Goal: Information Seeking & Learning: Learn about a topic

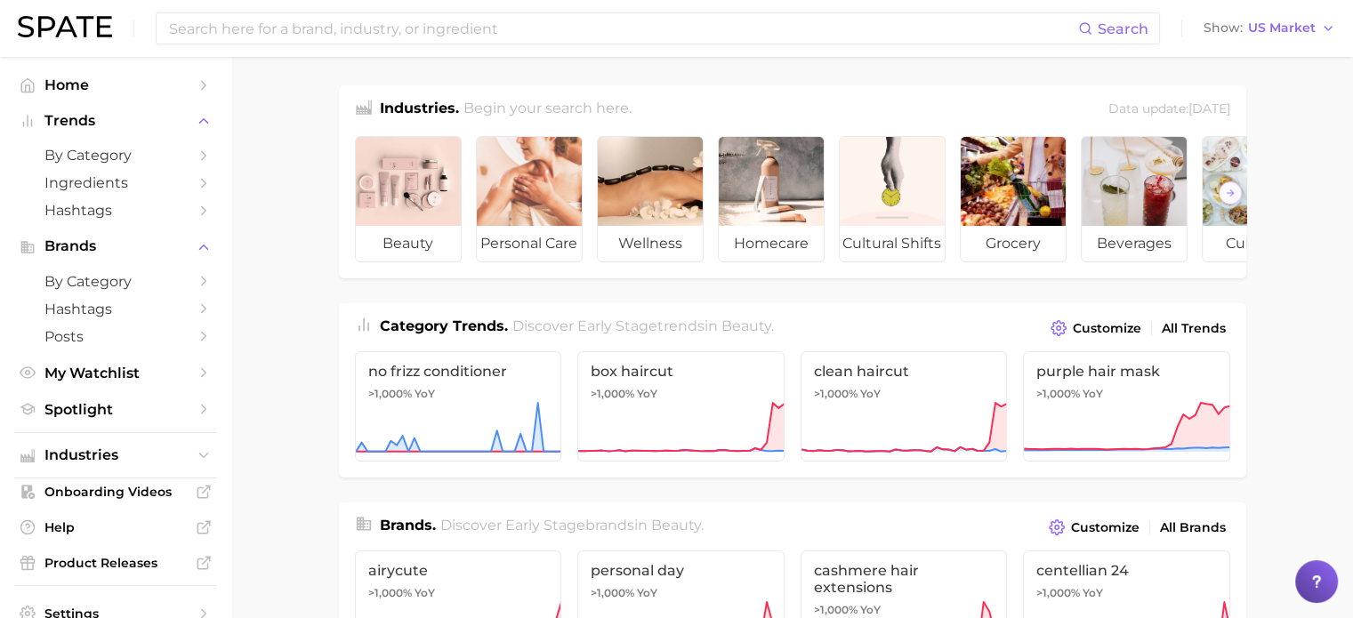
click at [100, 154] on span "by Category" at bounding box center [115, 155] width 142 height 17
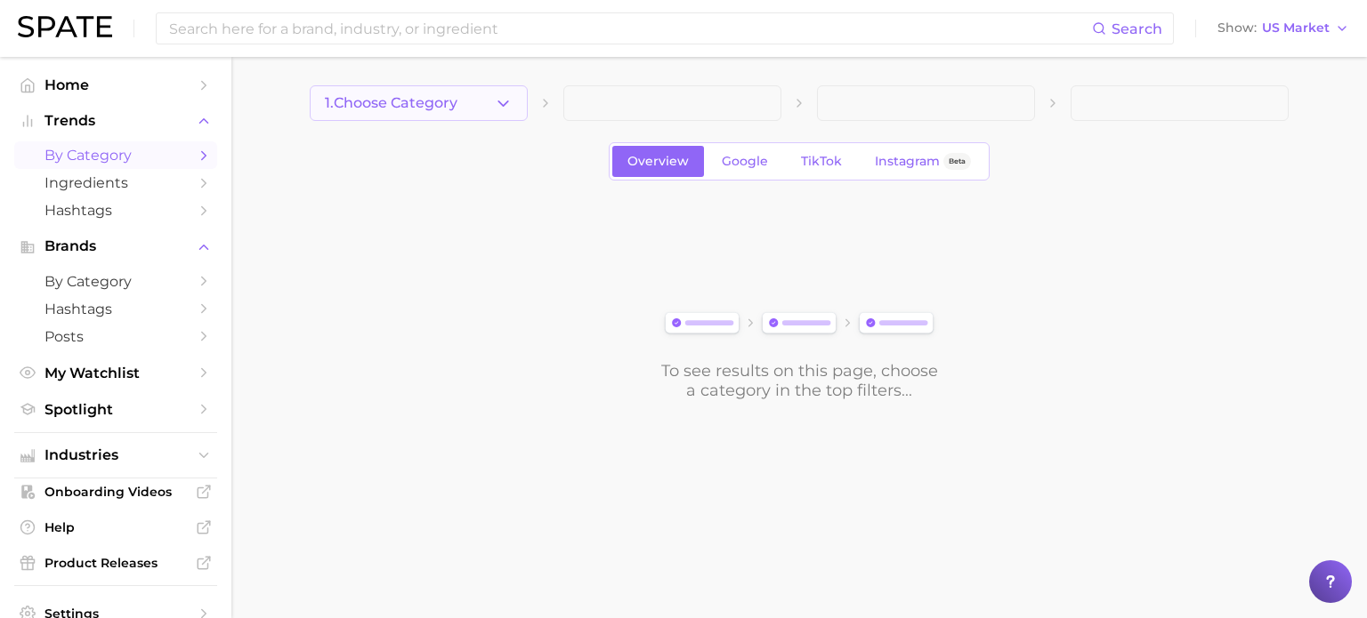
click at [472, 109] on button "1. Choose Category" at bounding box center [419, 103] width 218 height 36
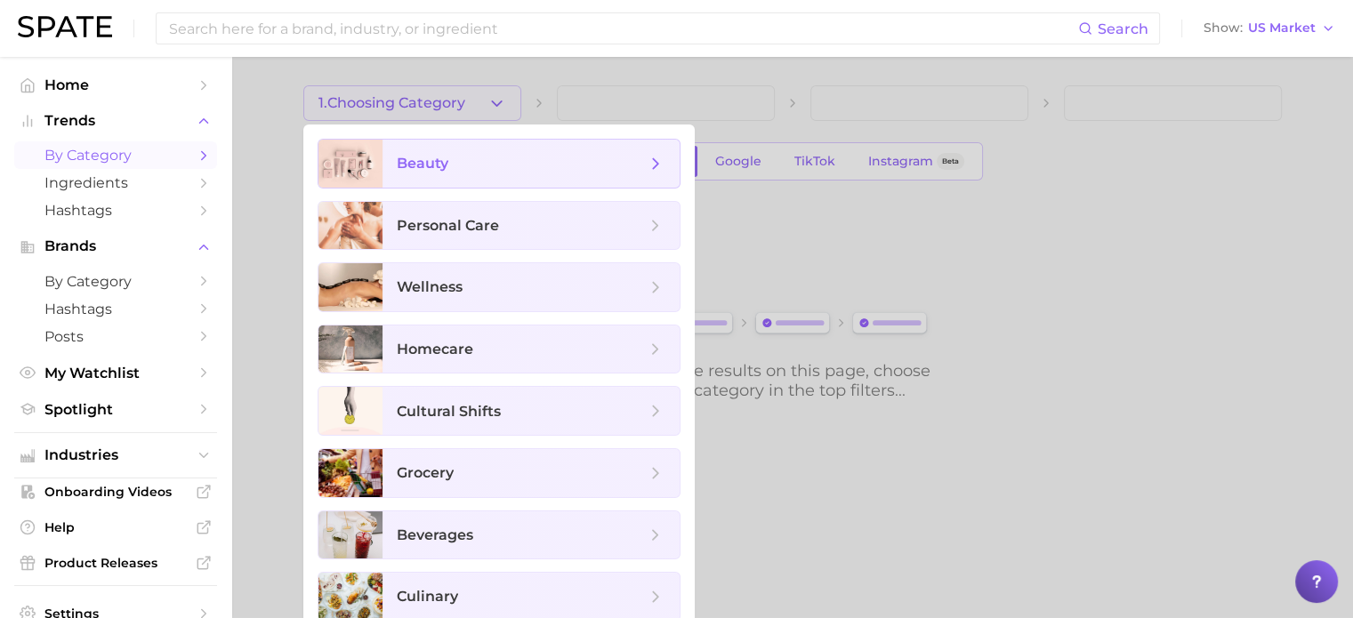
click at [473, 154] on span "beauty" at bounding box center [521, 164] width 249 height 20
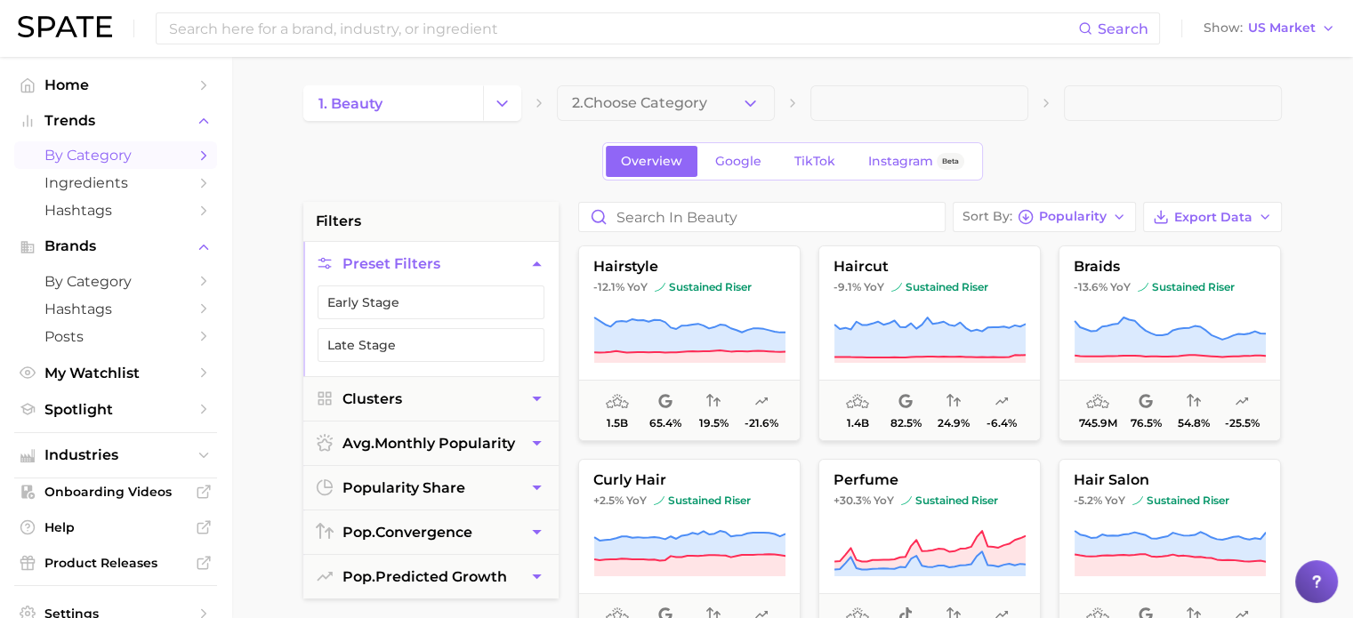
click at [492, 151] on div "Overview Google TikTok Instagram Beta" at bounding box center [792, 161] width 979 height 38
click at [1299, 23] on span "US Market" at bounding box center [1282, 28] width 68 height 10
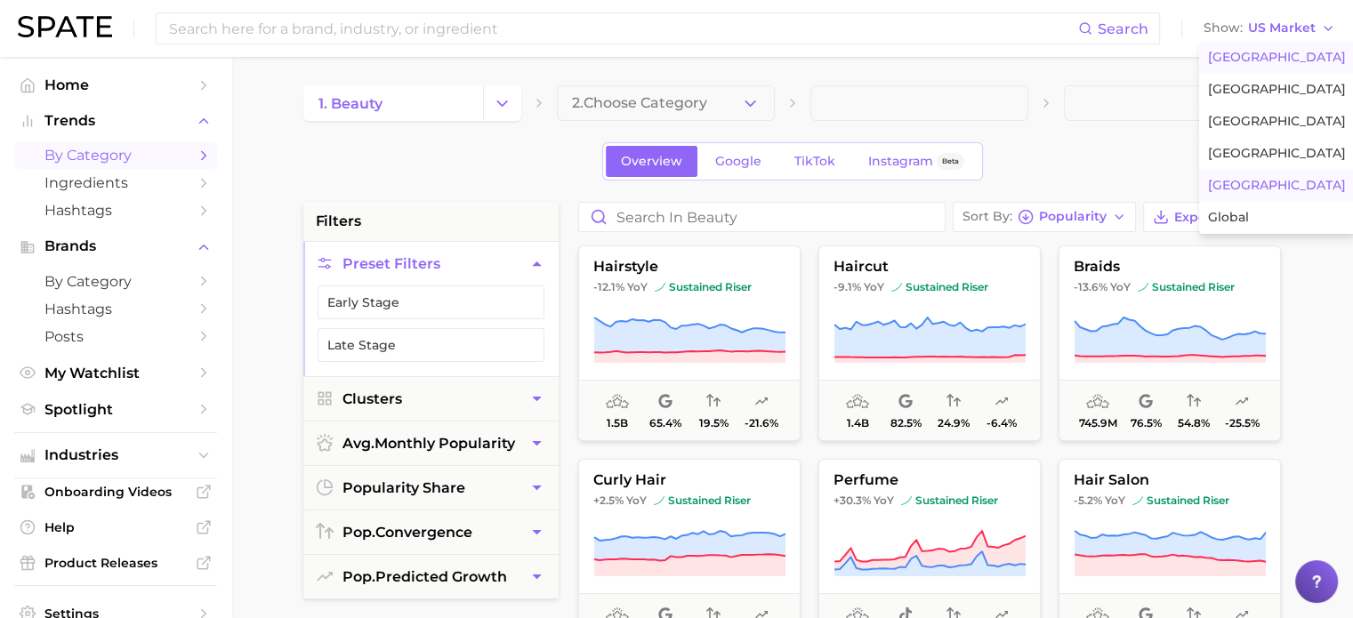
click at [1268, 188] on button "[GEOGRAPHIC_DATA]" at bounding box center [1277, 186] width 156 height 32
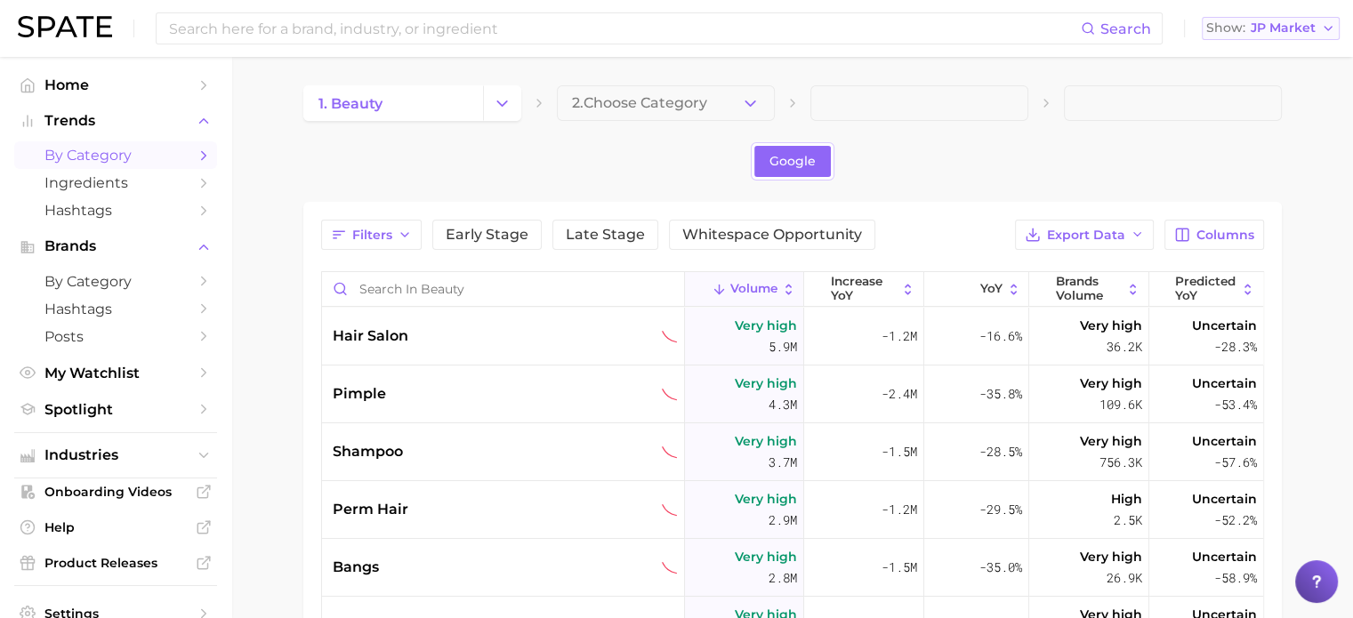
click at [1288, 28] on span "JP Market" at bounding box center [1283, 28] width 65 height 10
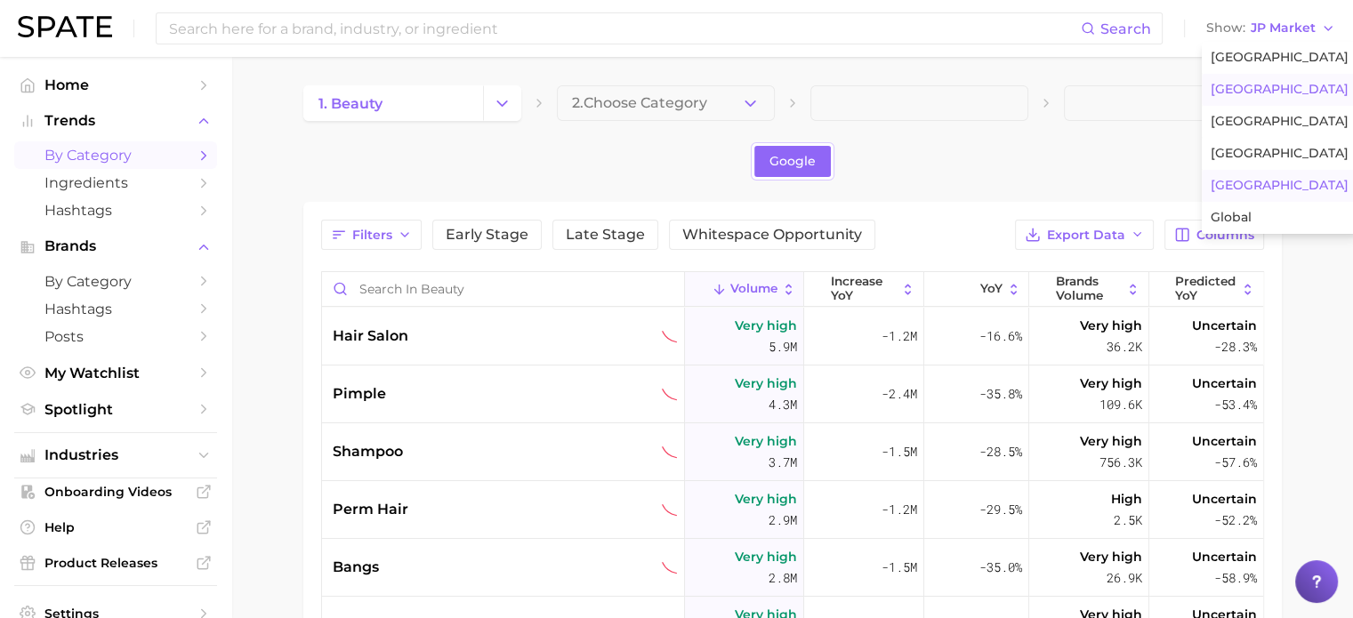
click at [1279, 93] on span "[GEOGRAPHIC_DATA]" at bounding box center [1280, 89] width 138 height 15
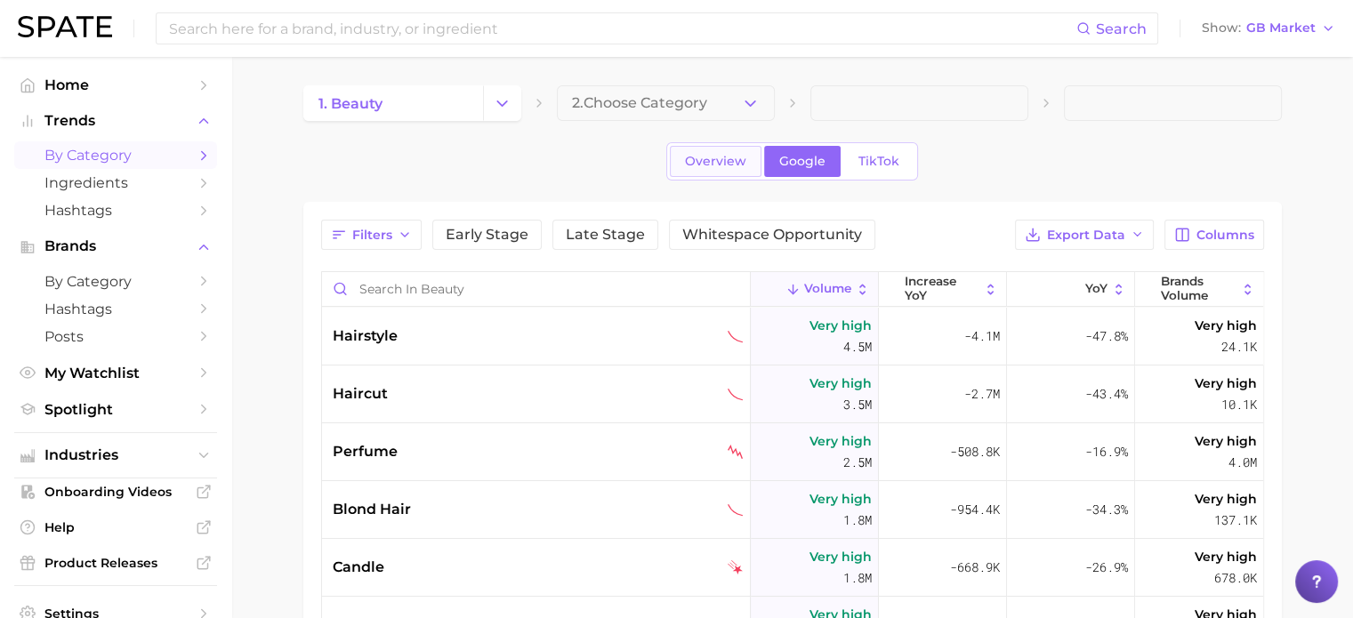
click at [703, 163] on span "Overview" at bounding box center [715, 161] width 61 height 15
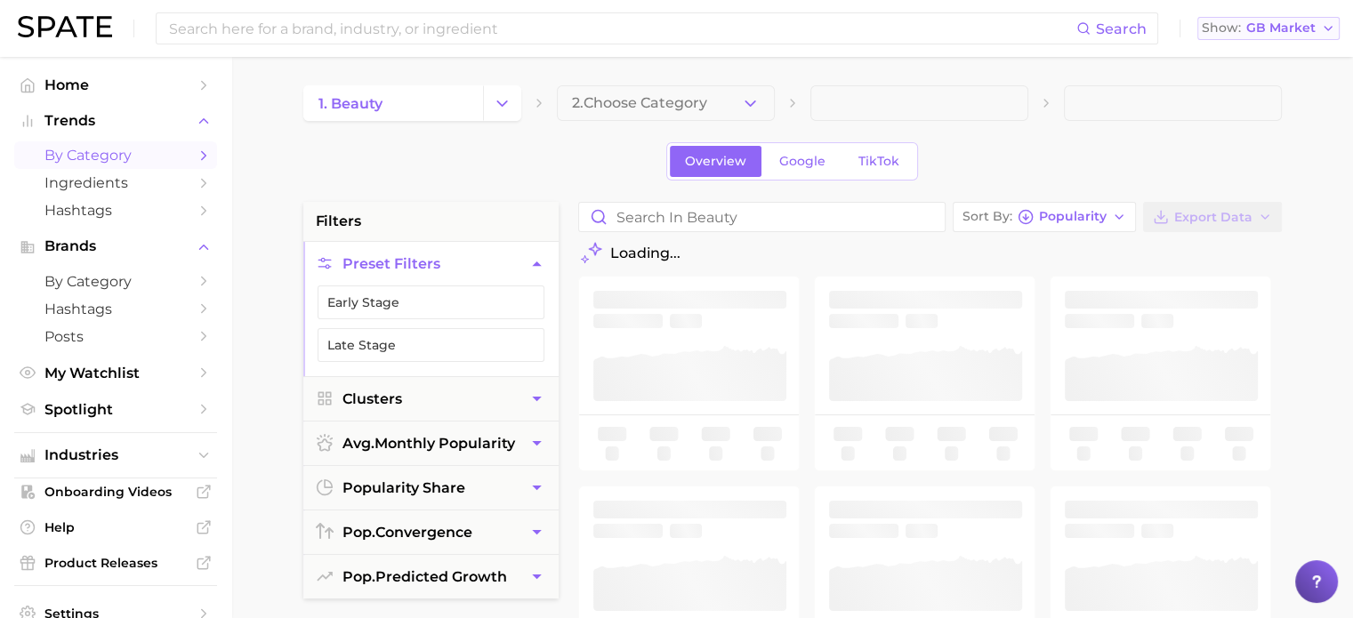
click at [1288, 33] on span "GB Market" at bounding box center [1281, 28] width 69 height 10
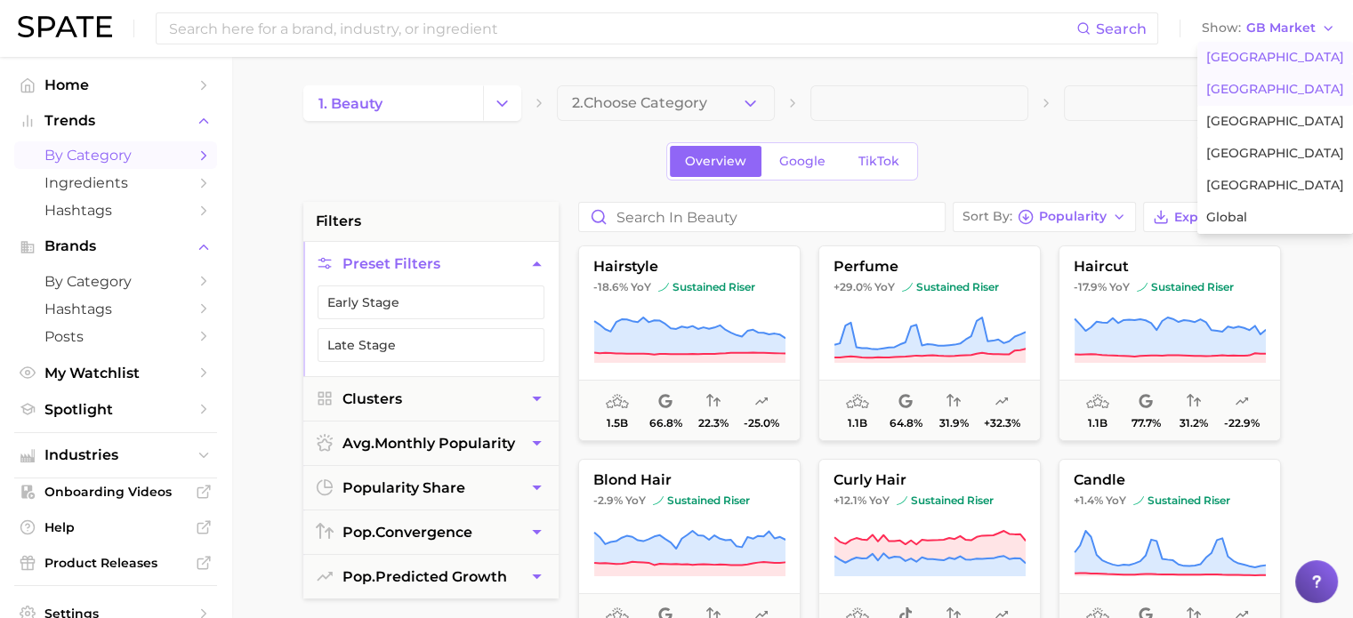
click at [1274, 60] on span "[GEOGRAPHIC_DATA]" at bounding box center [1276, 57] width 138 height 15
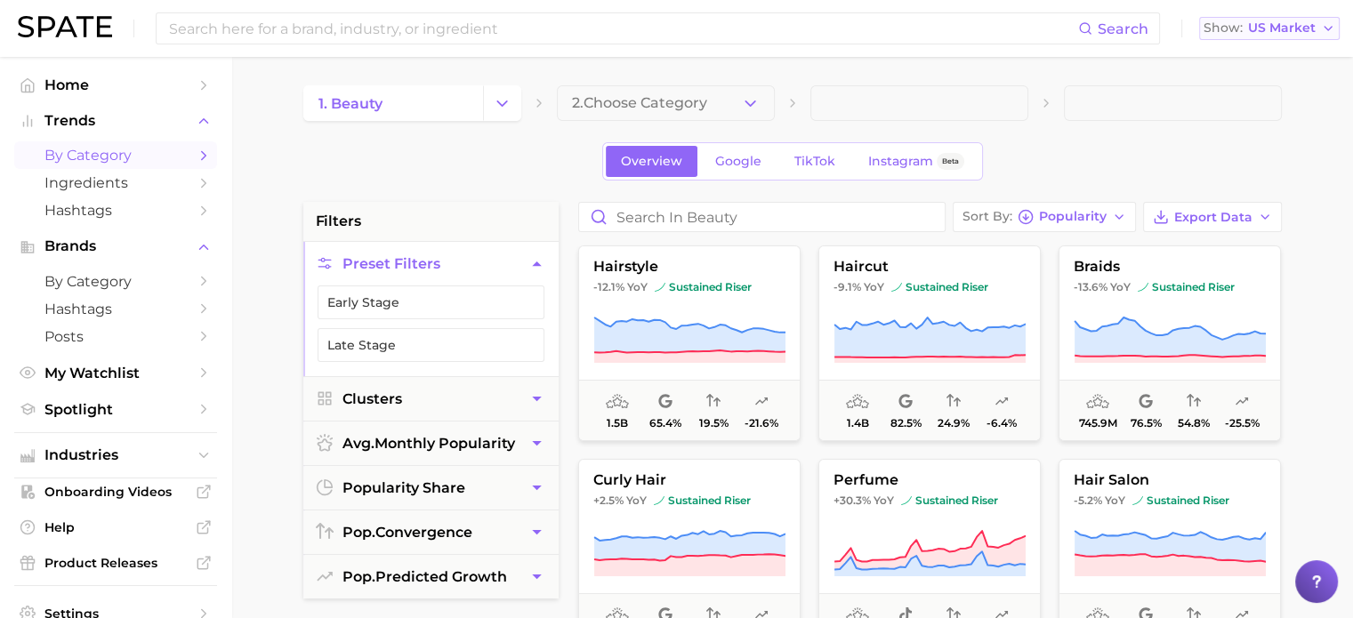
click at [1297, 38] on button "Show US Market" at bounding box center [1269, 28] width 141 height 23
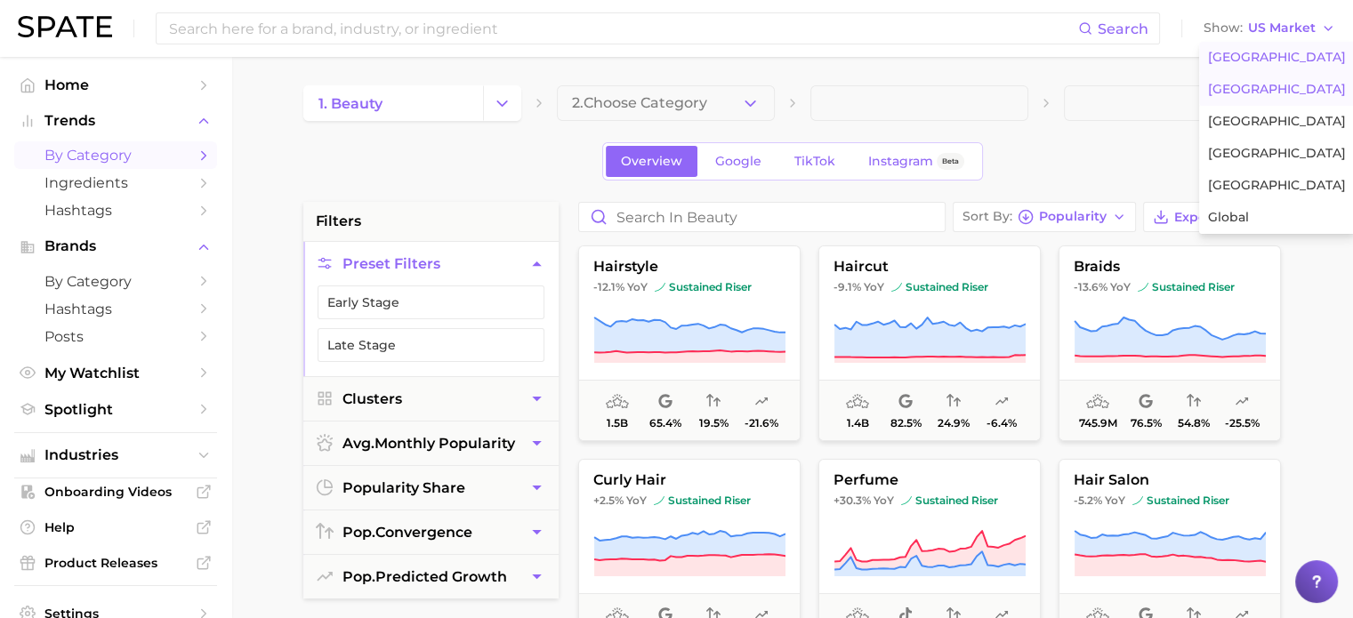
click at [1287, 88] on span "[GEOGRAPHIC_DATA]" at bounding box center [1277, 89] width 138 height 15
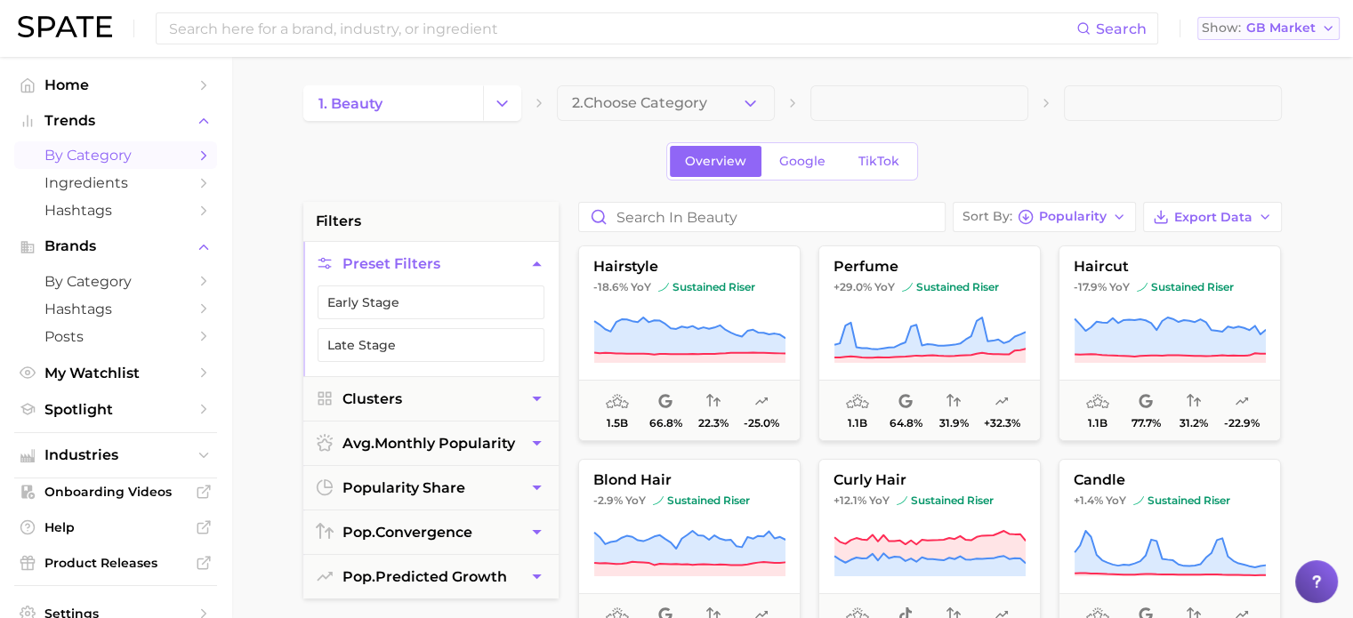
click at [1274, 28] on span "GB Market" at bounding box center [1281, 28] width 69 height 10
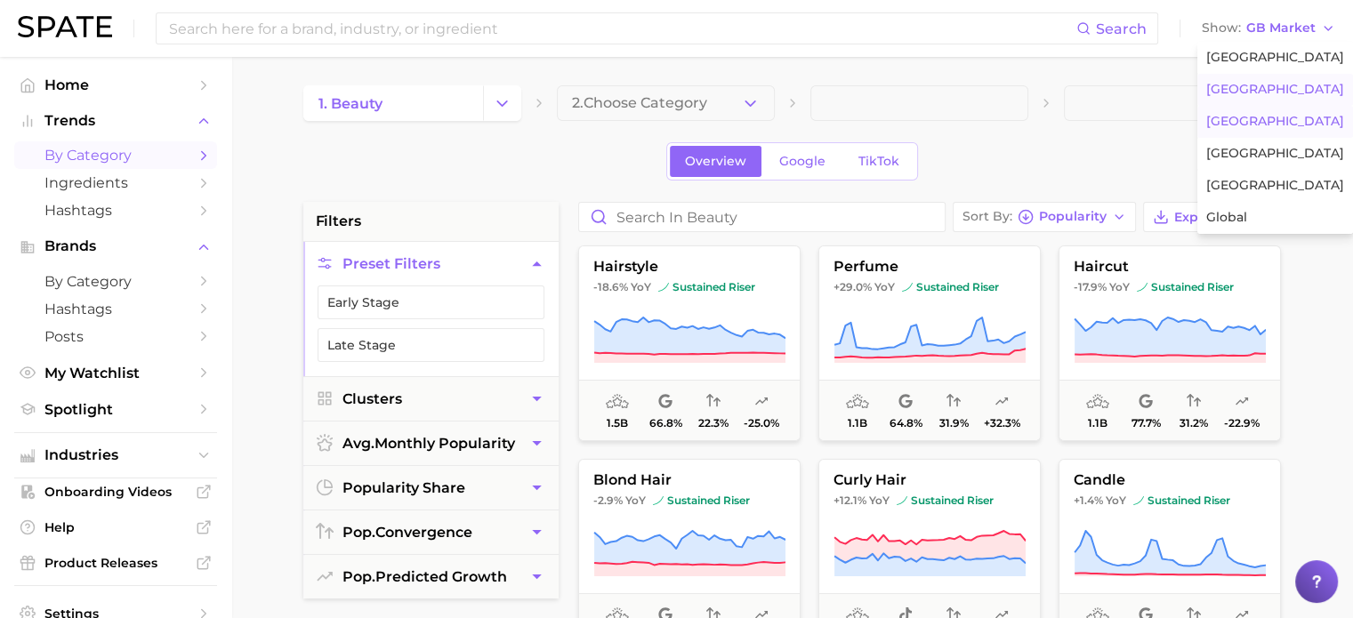
click at [1266, 123] on button "[GEOGRAPHIC_DATA]" at bounding box center [1276, 122] width 156 height 32
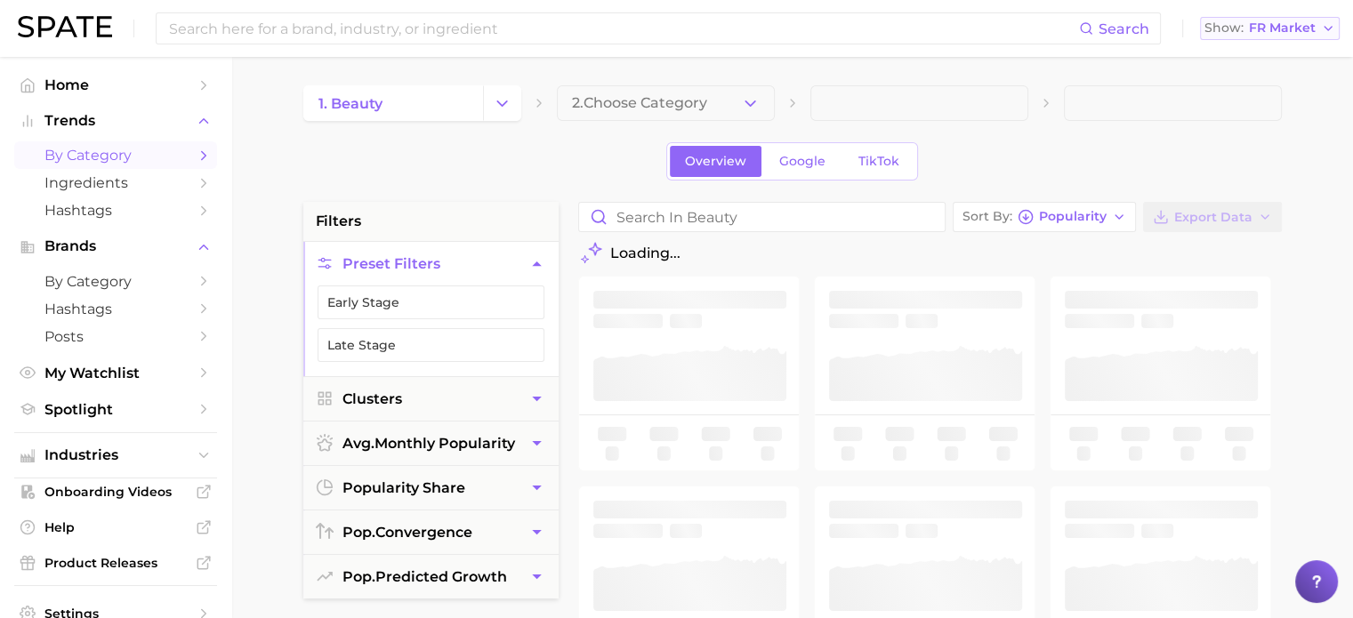
click at [1285, 33] on span "FR Market" at bounding box center [1282, 28] width 67 height 10
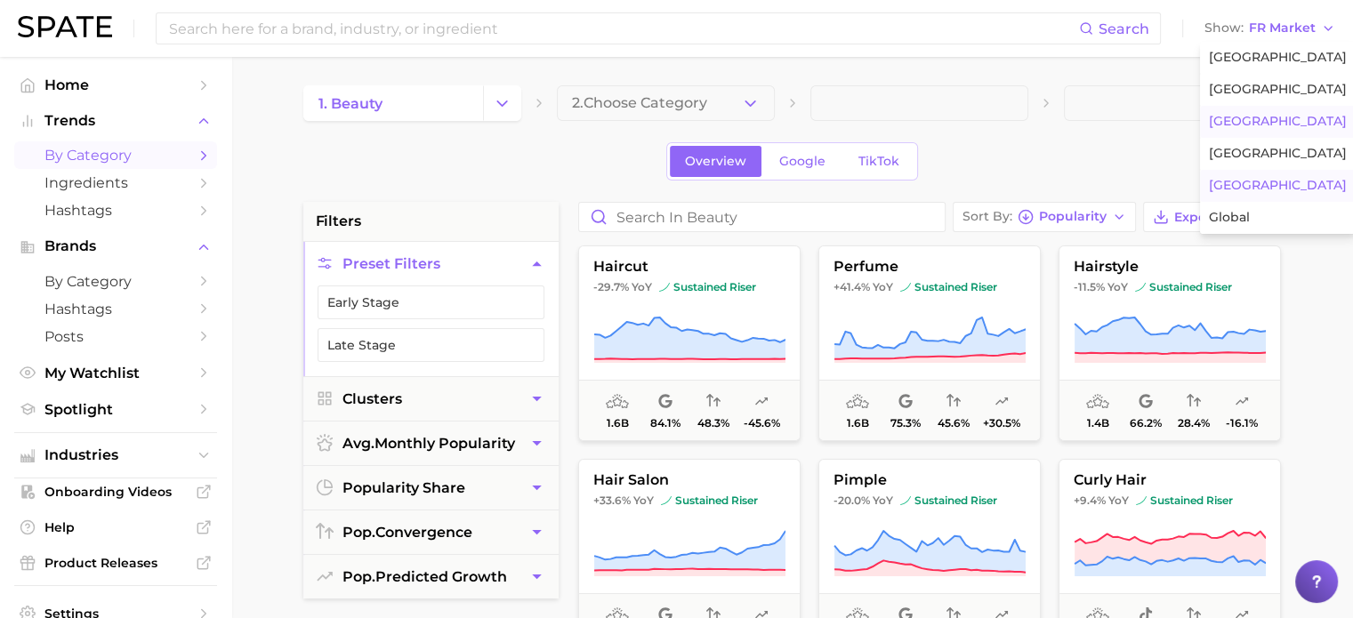
click at [1253, 189] on button "[GEOGRAPHIC_DATA]" at bounding box center [1278, 186] width 156 height 32
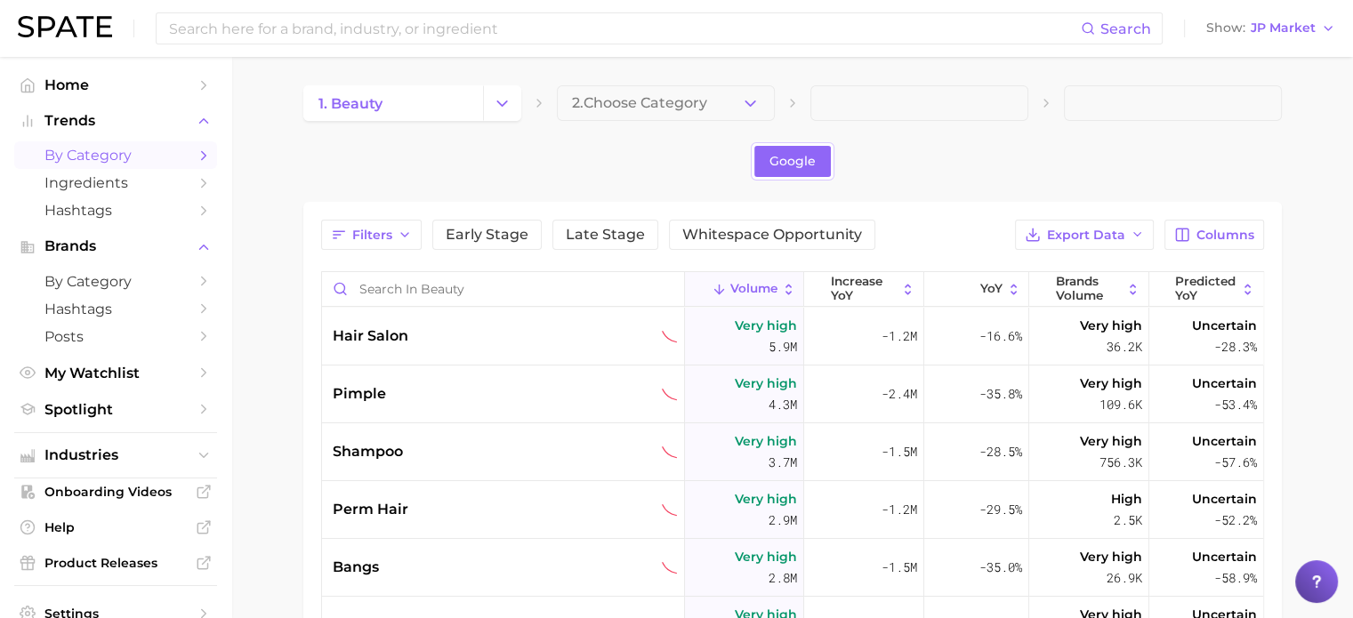
click at [1282, 45] on div "Search Show JP Market" at bounding box center [677, 28] width 1318 height 57
click at [1285, 18] on button "Show JP Market" at bounding box center [1271, 28] width 138 height 23
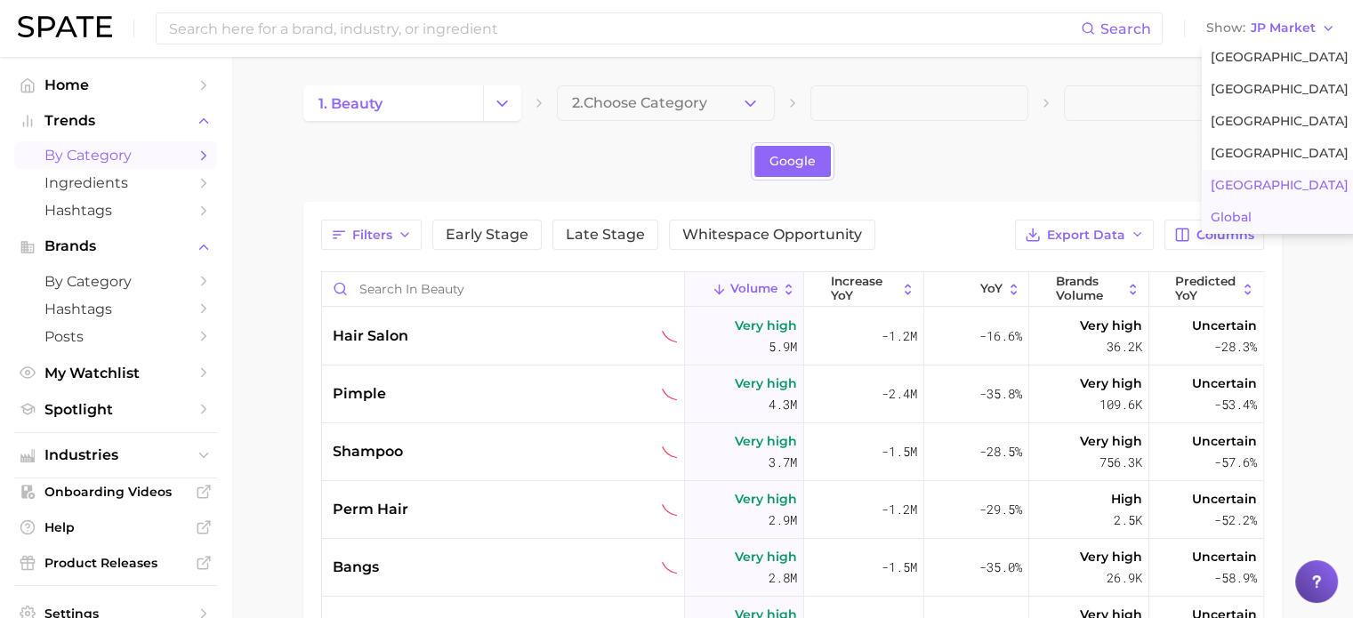
click at [1247, 216] on span "Global" at bounding box center [1231, 217] width 41 height 15
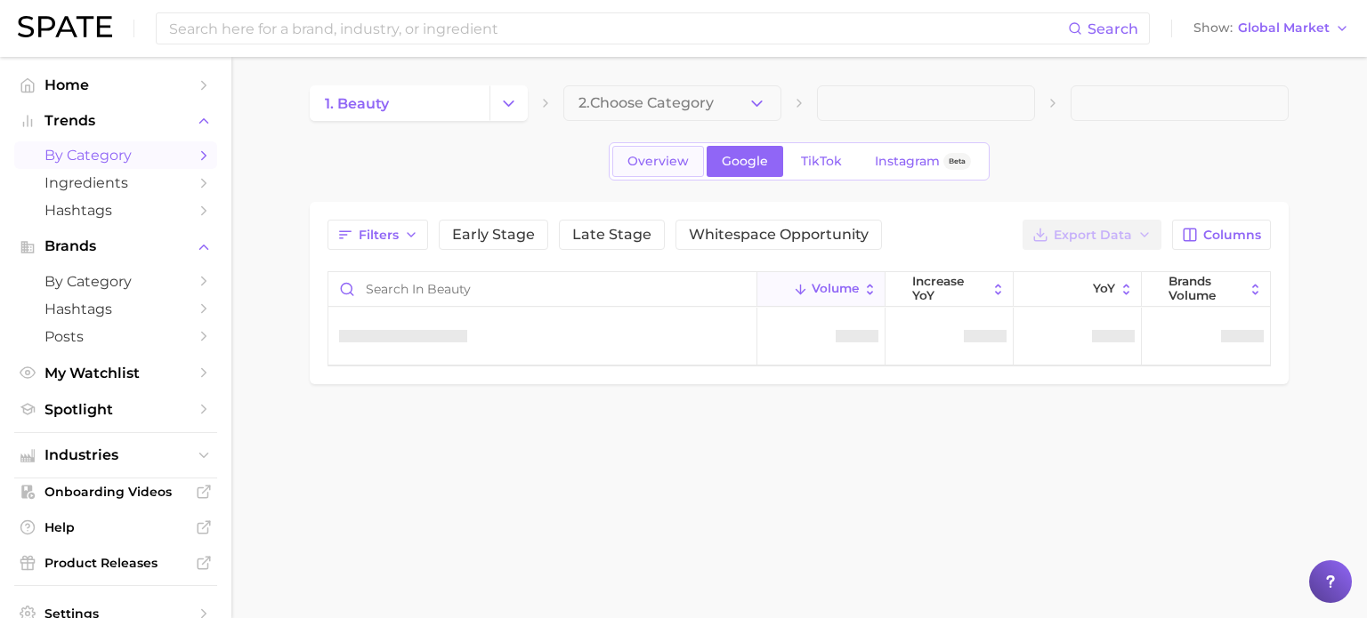
click at [642, 162] on span "Overview" at bounding box center [657, 161] width 61 height 15
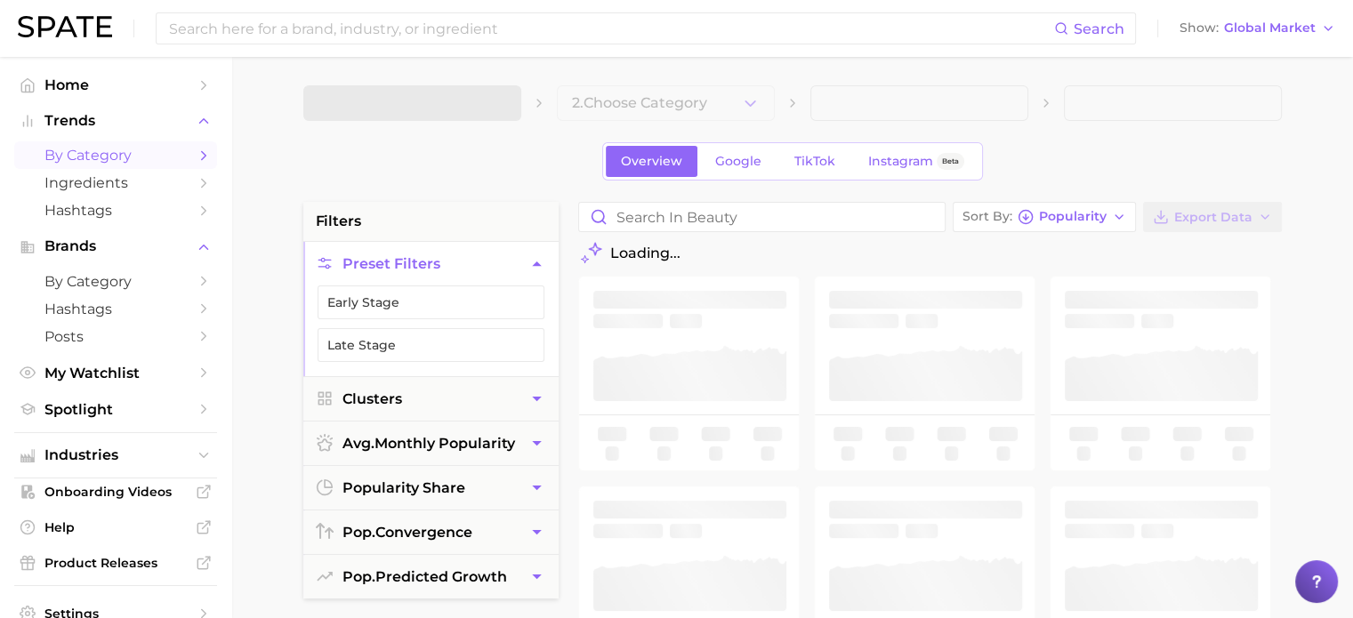
click at [666, 164] on span "Overview" at bounding box center [651, 161] width 61 height 15
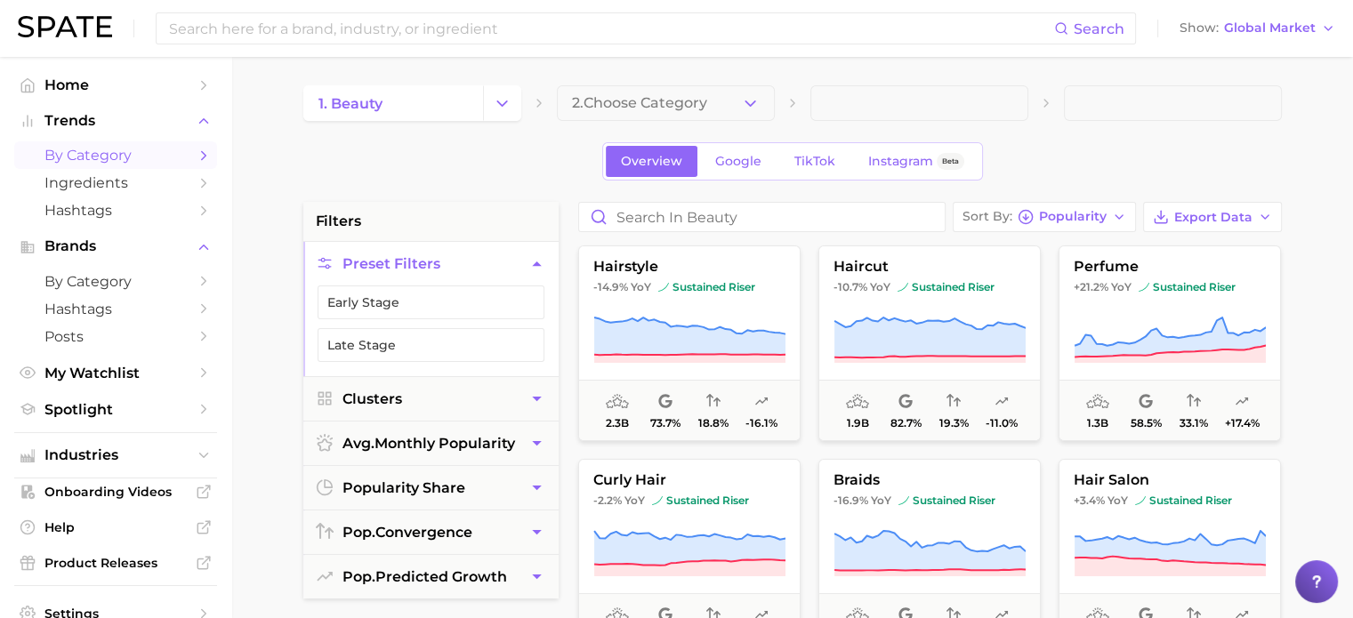
click at [495, 173] on div "Overview Google TikTok Instagram Beta" at bounding box center [792, 161] width 979 height 38
click at [1247, 143] on div "Overview Google TikTok Instagram Beta" at bounding box center [792, 161] width 979 height 38
click at [1256, 38] on button "Show Global Market" at bounding box center [1257, 28] width 165 height 23
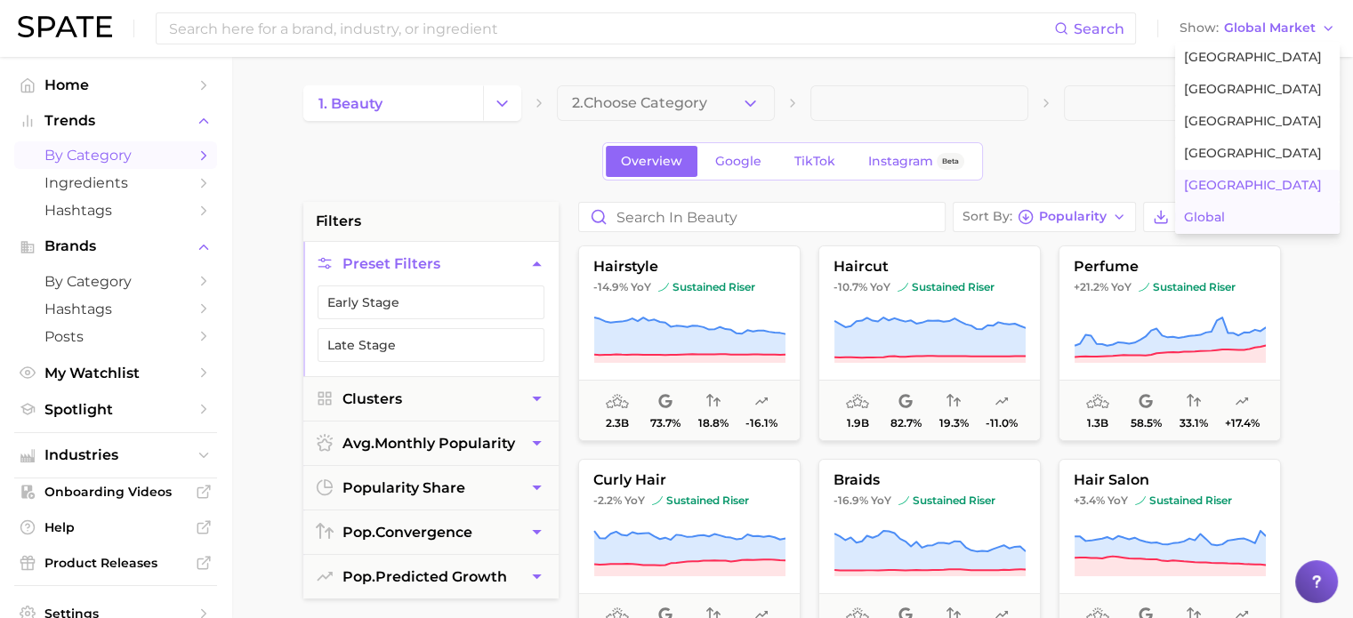
click at [1235, 188] on button "[GEOGRAPHIC_DATA]" at bounding box center [1257, 186] width 165 height 32
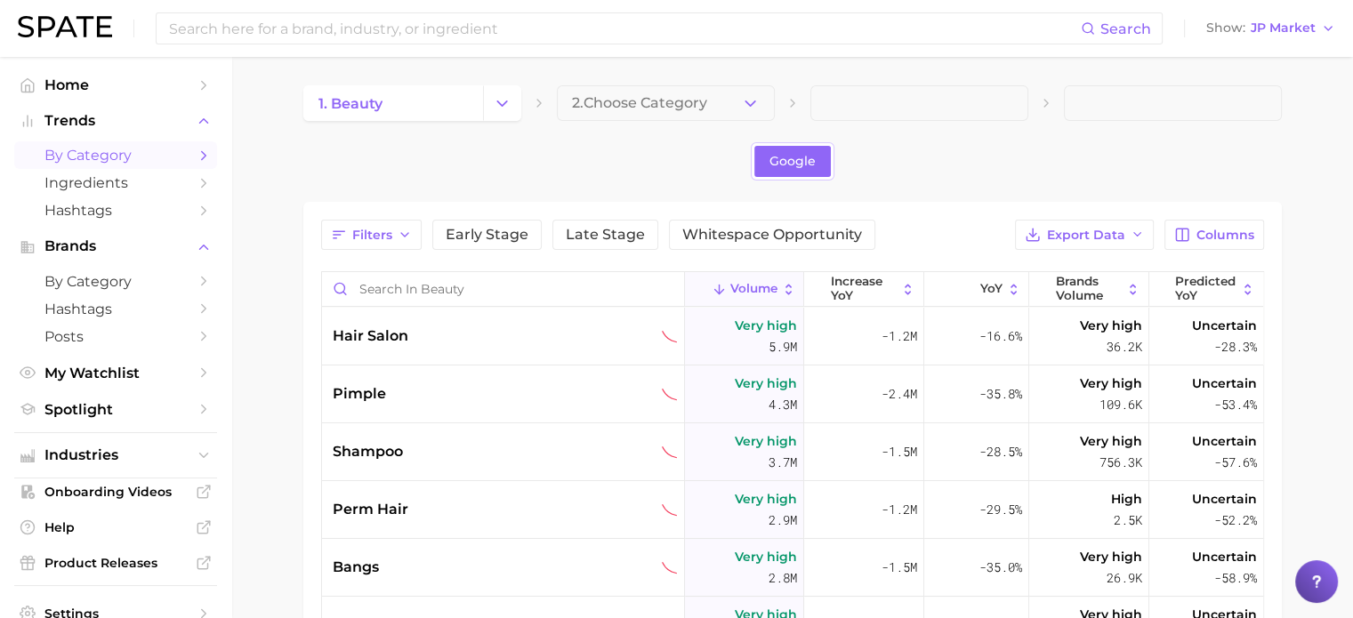
click at [1007, 156] on div "Google" at bounding box center [792, 161] width 979 height 38
click at [1310, 27] on span "JP Market" at bounding box center [1283, 28] width 65 height 10
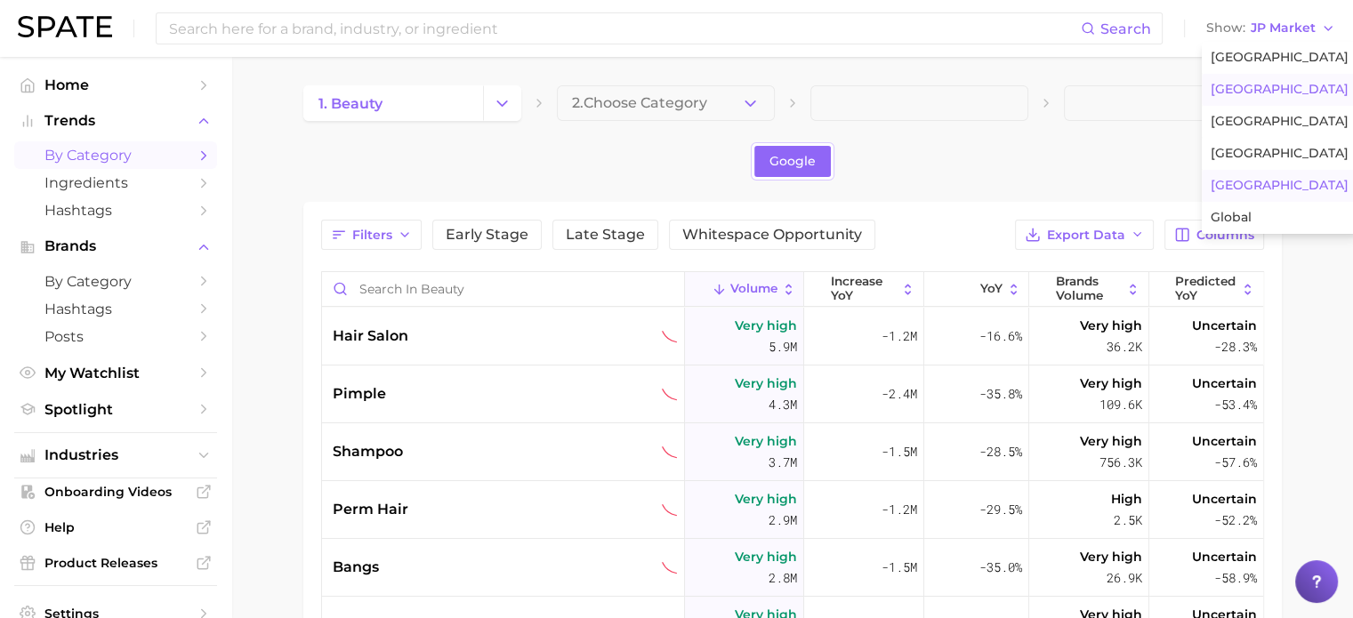
click at [1279, 88] on span "[GEOGRAPHIC_DATA]" at bounding box center [1280, 89] width 138 height 15
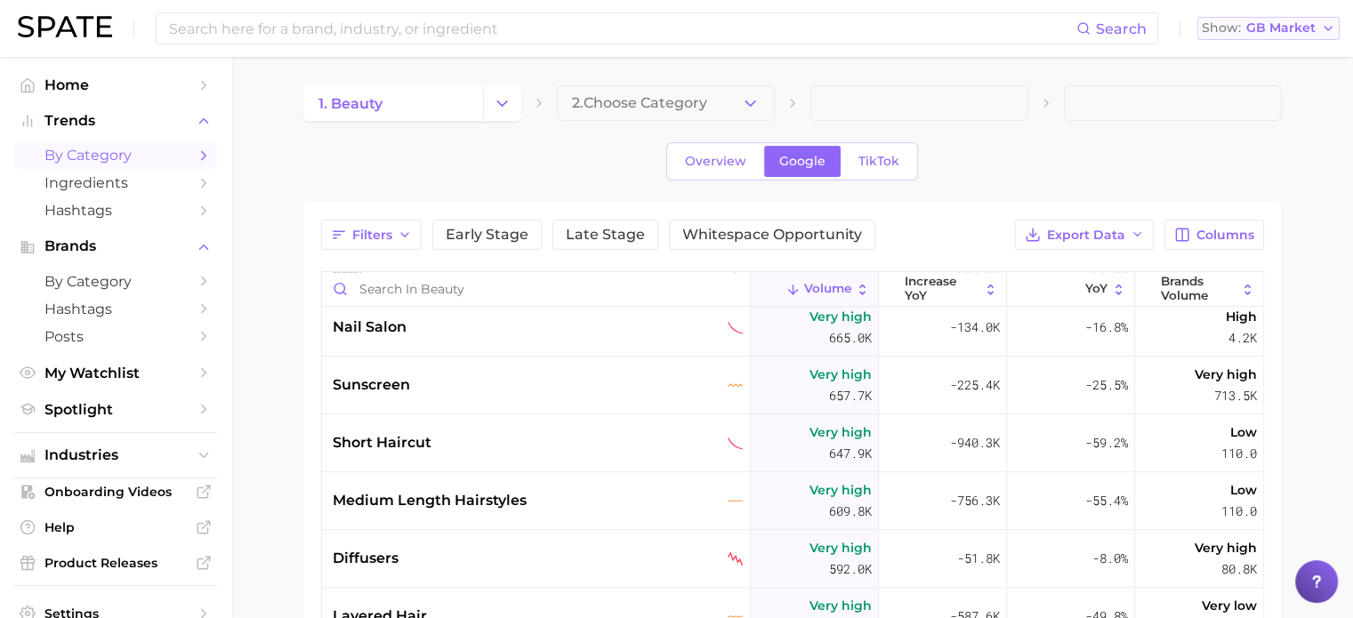
click at [1305, 29] on span "GB Market" at bounding box center [1281, 28] width 69 height 10
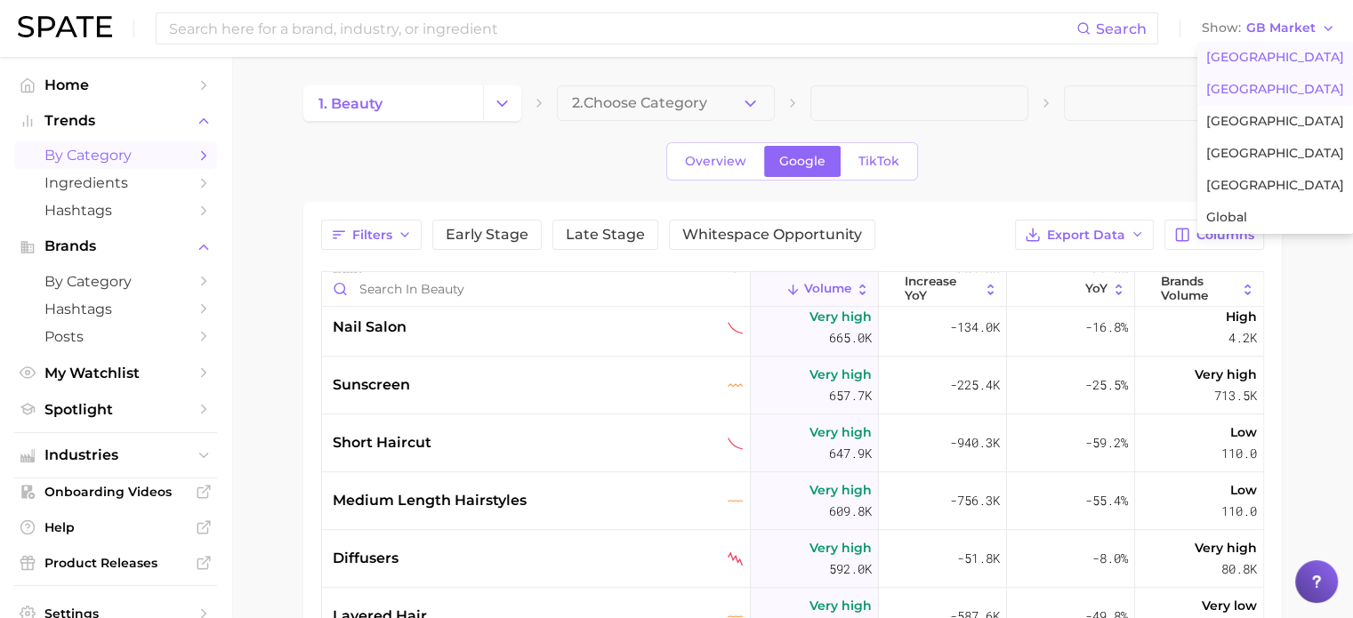
click at [1258, 56] on span "[GEOGRAPHIC_DATA]" at bounding box center [1276, 57] width 138 height 15
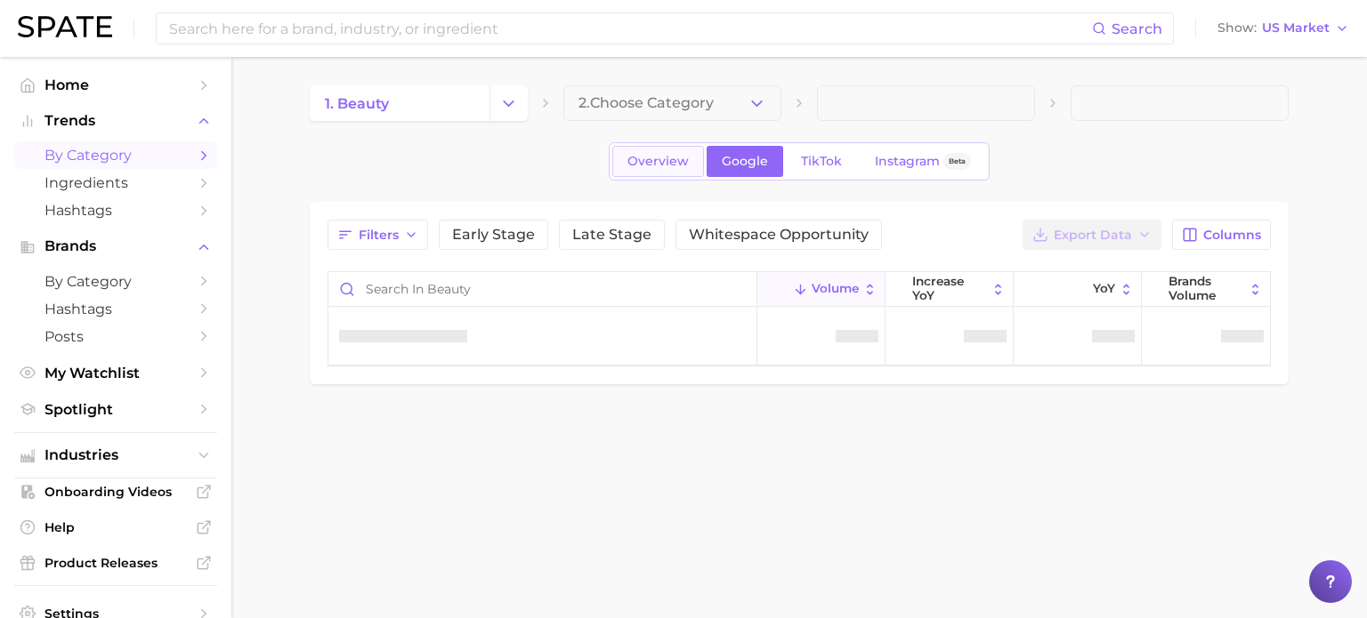
click at [676, 162] on span "Overview" at bounding box center [657, 161] width 61 height 15
